Goal: Navigation & Orientation: Find specific page/section

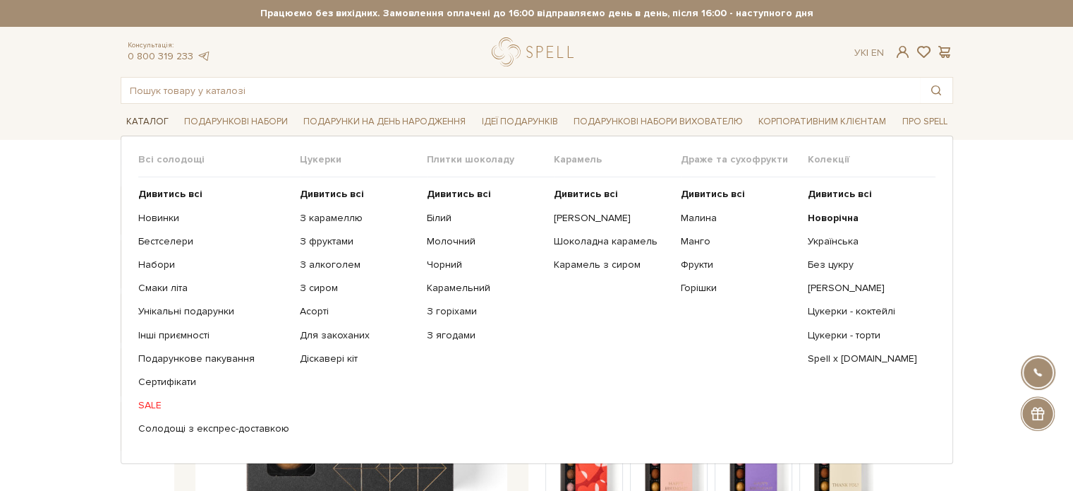
click at [157, 115] on link "Каталог" at bounding box center [148, 122] width 54 height 22
